Goal: Task Accomplishment & Management: Complete application form

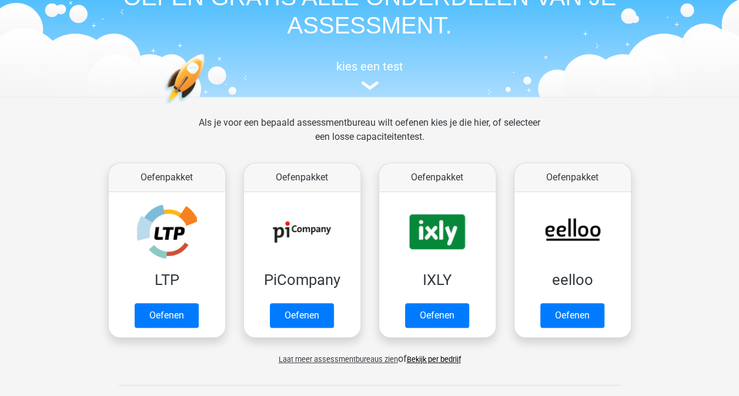
scroll to position [73, 0]
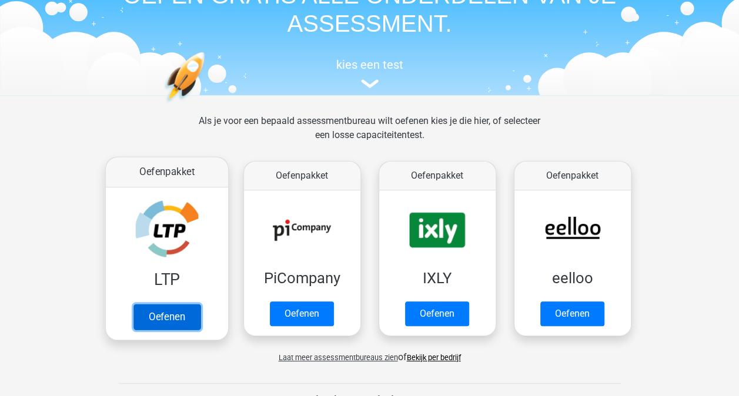
click at [169, 318] on link "Oefenen" at bounding box center [166, 317] width 67 height 26
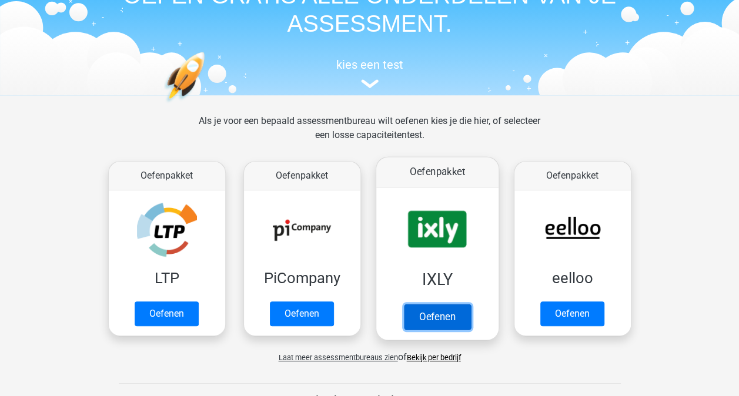
click at [414, 318] on link "Oefenen" at bounding box center [436, 317] width 67 height 26
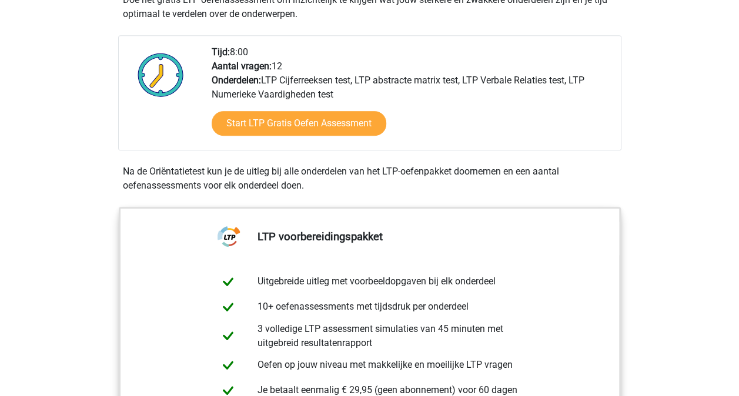
scroll to position [274, 0]
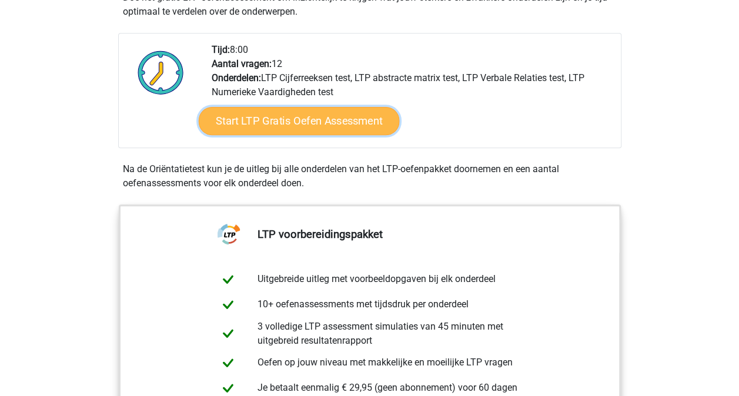
click at [292, 127] on link "Start LTP Gratis Oefen Assessment" at bounding box center [298, 121] width 201 height 28
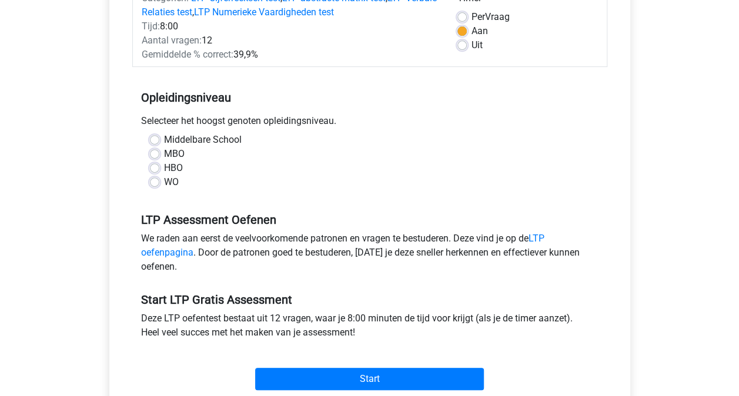
scroll to position [173, 0]
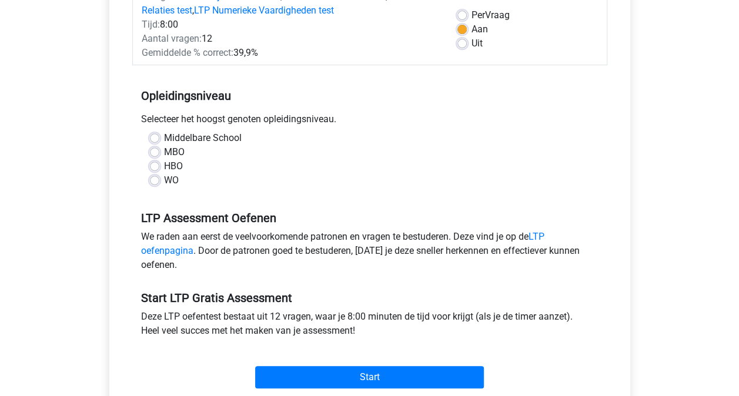
click at [164, 165] on label "HBO" at bounding box center [173, 166] width 19 height 14
click at [155, 165] on input "HBO" at bounding box center [154, 165] width 9 height 12
radio input "true"
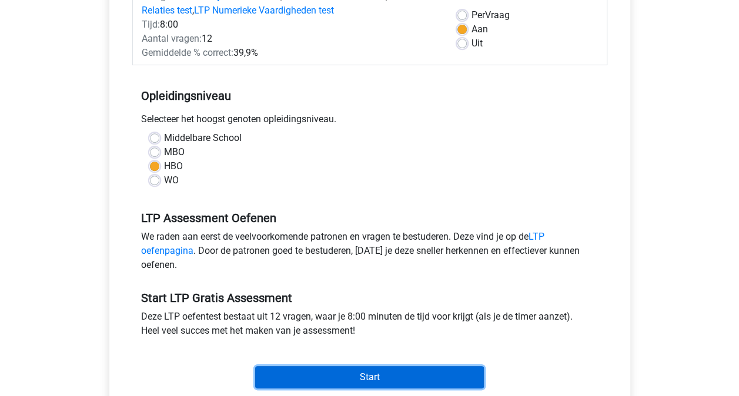
click at [355, 378] on input "Start" at bounding box center [369, 377] width 229 height 22
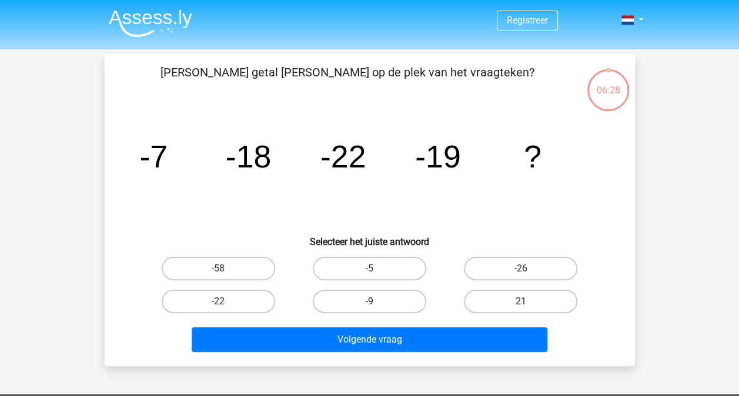
click at [363, 301] on label "-9" at bounding box center [369, 302] width 113 height 24
click at [369, 302] on input "-9" at bounding box center [373, 306] width 8 height 8
radio input "true"
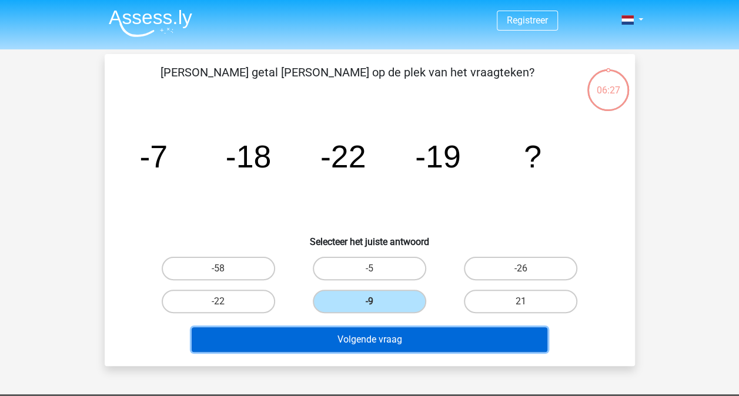
click at [380, 341] on button "Volgende vraag" at bounding box center [370, 339] width 356 height 25
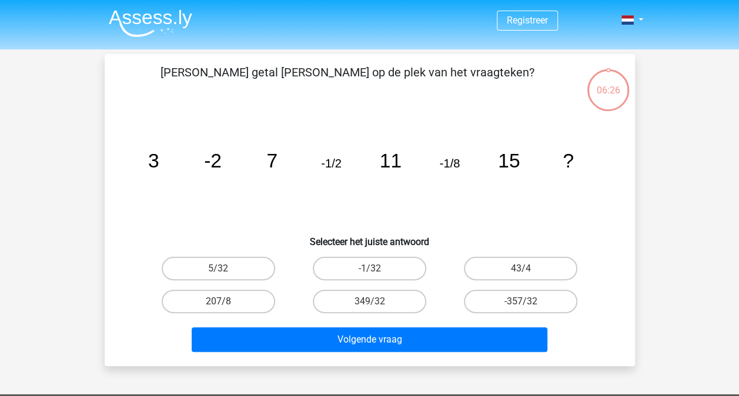
scroll to position [54, 0]
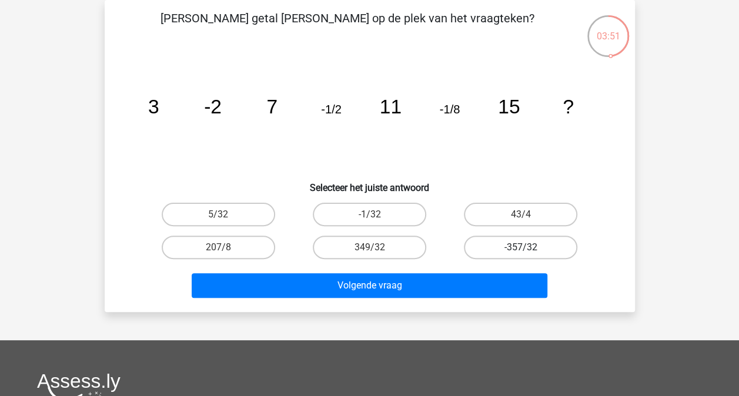
click at [496, 245] on label "-357/32" at bounding box center [520, 248] width 113 height 24
click at [521, 247] on input "-357/32" at bounding box center [525, 251] width 8 height 8
radio input "true"
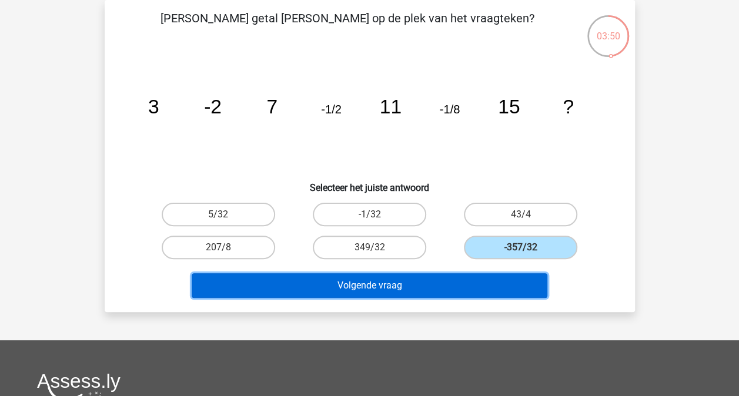
click at [455, 282] on button "Volgende vraag" at bounding box center [370, 285] width 356 height 25
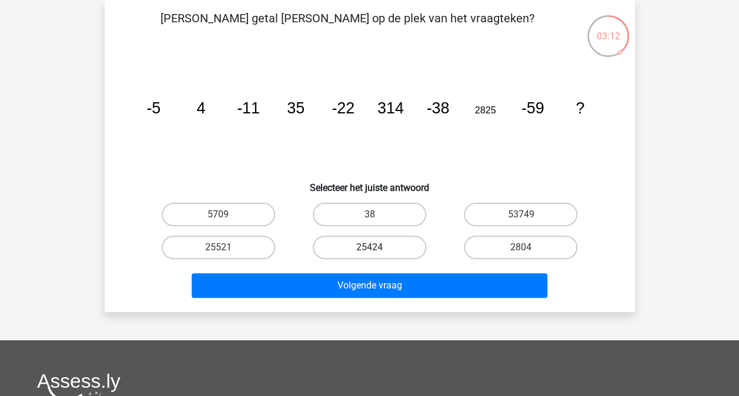
click at [367, 245] on label "25424" at bounding box center [369, 248] width 113 height 24
click at [369, 247] on input "25424" at bounding box center [373, 251] width 8 height 8
radio input "true"
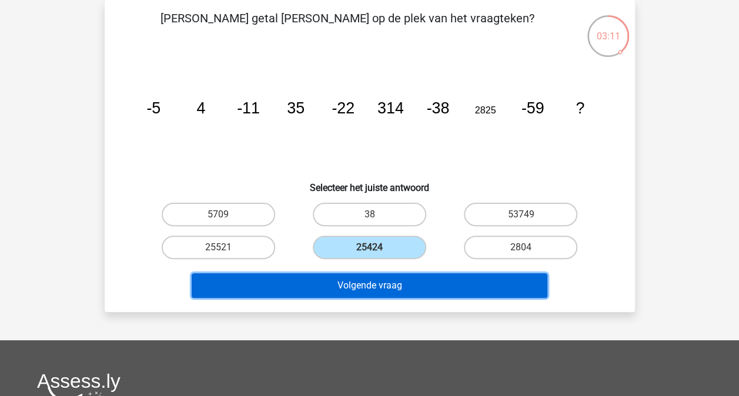
click at [376, 286] on button "Volgende vraag" at bounding box center [370, 285] width 356 height 25
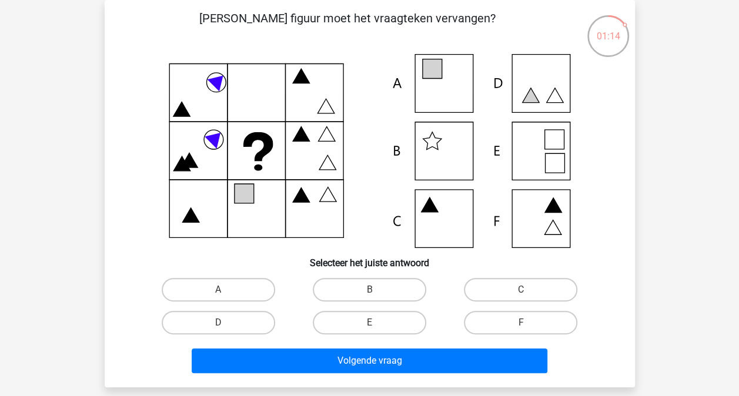
click at [447, 86] on icon at bounding box center [370, 151] width 474 height 194
click at [235, 294] on label "A" at bounding box center [218, 290] width 113 height 24
click at [226, 294] on input "A" at bounding box center [222, 294] width 8 height 8
radio input "true"
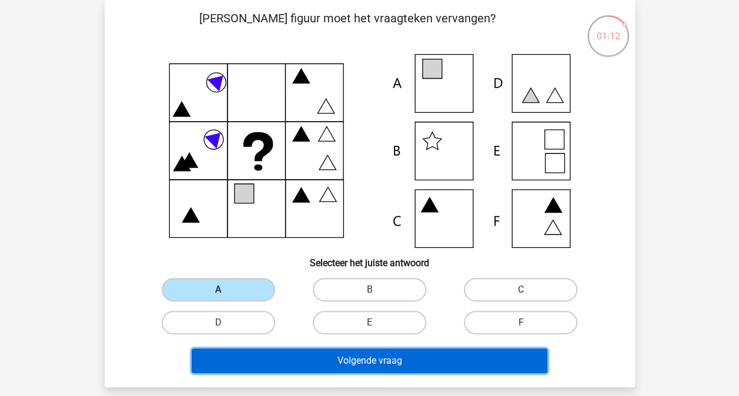
click at [478, 358] on button "Volgende vraag" at bounding box center [370, 361] width 356 height 25
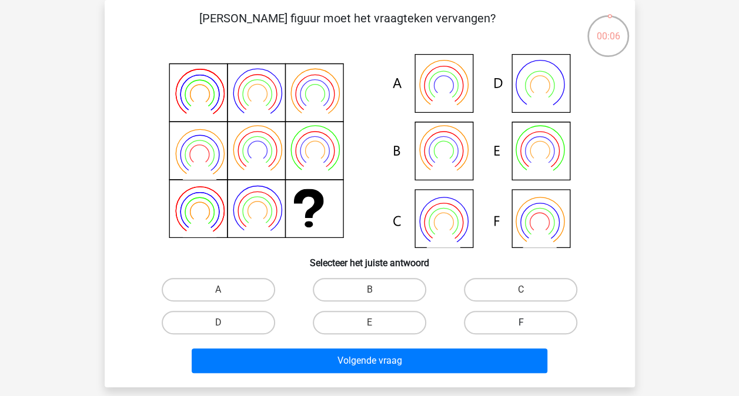
click at [507, 320] on label "F" at bounding box center [520, 323] width 113 height 24
click at [521, 323] on input "F" at bounding box center [525, 327] width 8 height 8
radio input "true"
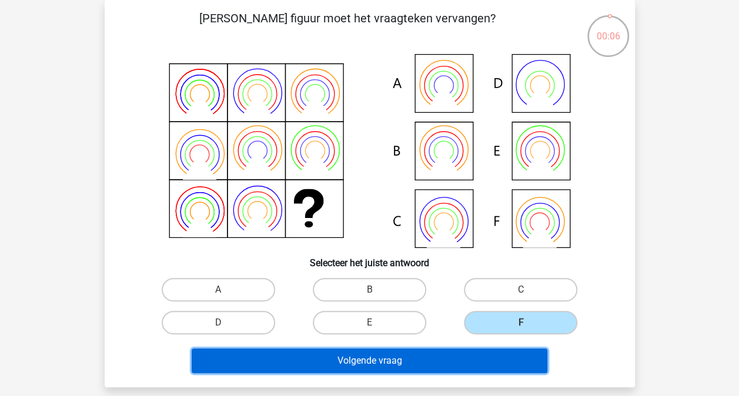
click at [467, 361] on button "Volgende vraag" at bounding box center [370, 361] width 356 height 25
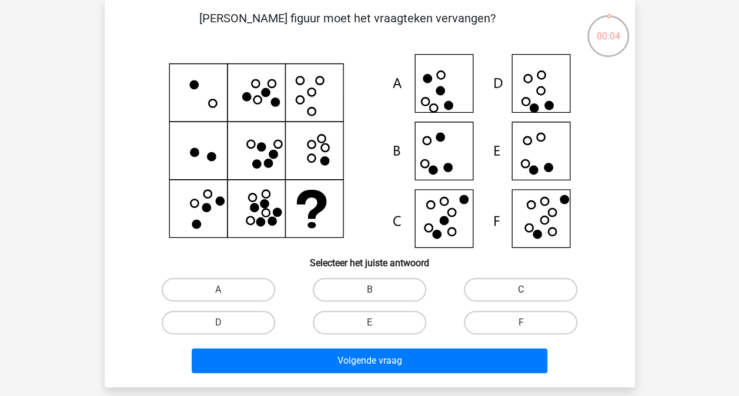
click at [496, 290] on label "C" at bounding box center [520, 290] width 113 height 24
click at [521, 290] on input "C" at bounding box center [525, 294] width 8 height 8
radio input "true"
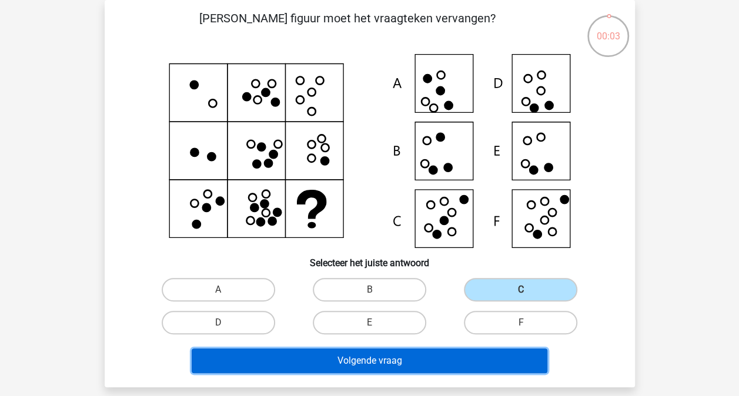
click at [462, 362] on button "Volgende vraag" at bounding box center [370, 361] width 356 height 25
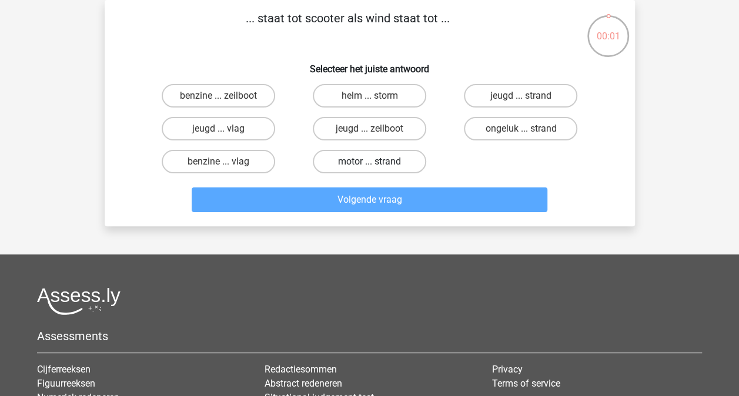
click at [375, 156] on label "motor ... strand" at bounding box center [369, 162] width 113 height 24
click at [375, 162] on input "motor ... strand" at bounding box center [373, 166] width 8 height 8
radio input "true"
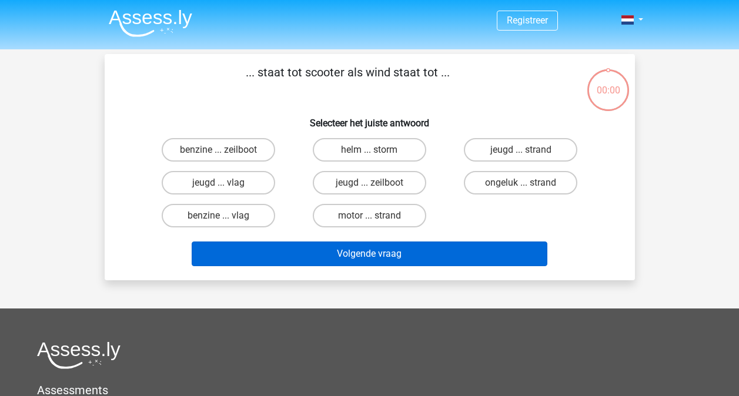
scroll to position [54, 0]
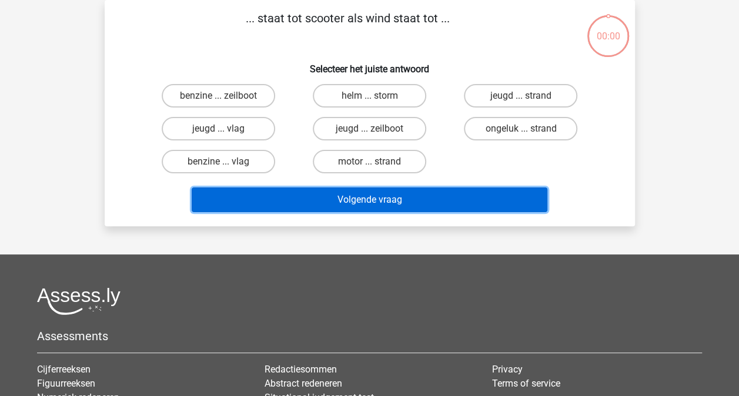
click at [371, 192] on button "Volgende vraag" at bounding box center [370, 199] width 356 height 25
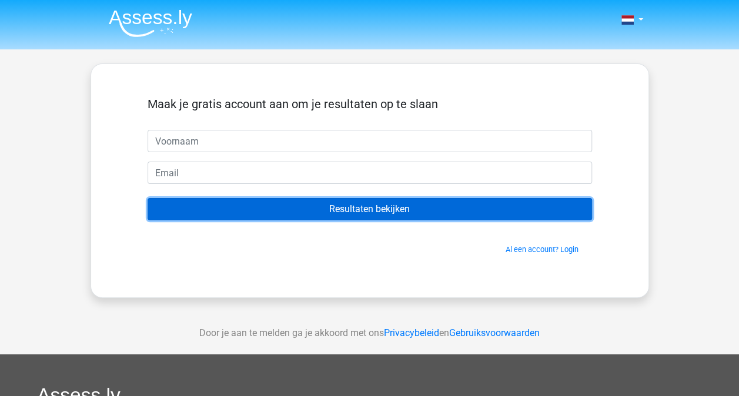
click at [301, 203] on input "Resultaten bekijken" at bounding box center [370, 209] width 444 height 22
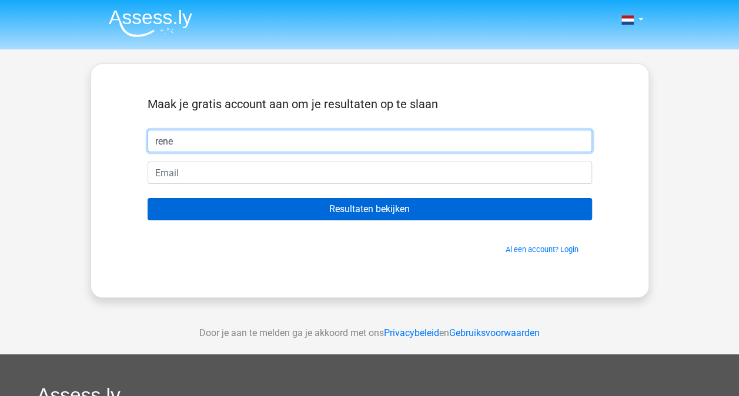
type input "rene"
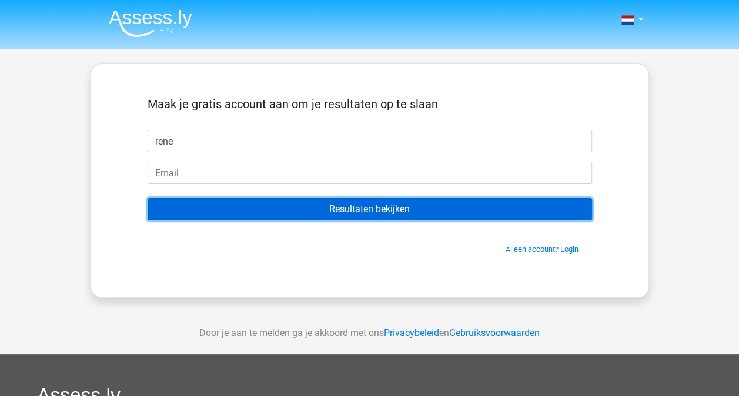
click at [262, 206] on input "Resultaten bekijken" at bounding box center [370, 209] width 444 height 22
